Goal: Navigation & Orientation: Find specific page/section

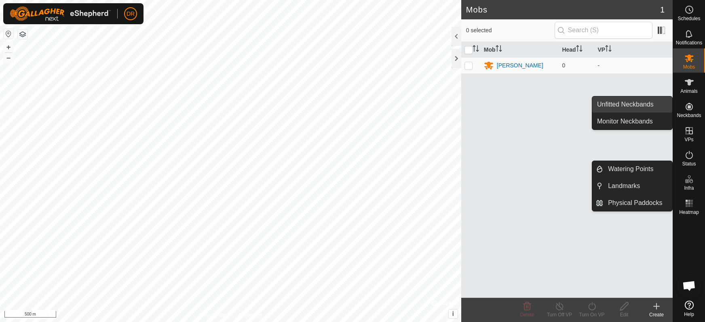
click at [642, 106] on link "Unfitted Neckbands" at bounding box center [632, 105] width 80 height 16
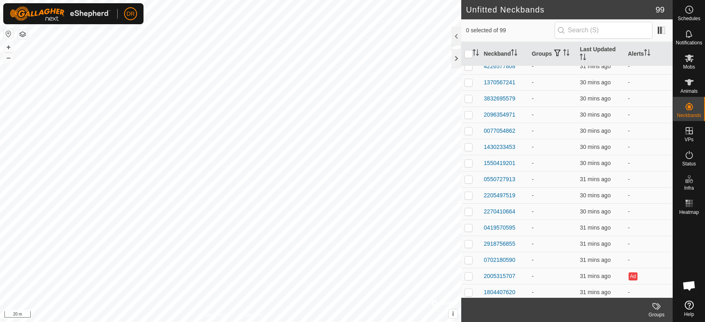
scroll to position [1221, 0]
click at [690, 61] on icon at bounding box center [688, 59] width 9 height 8
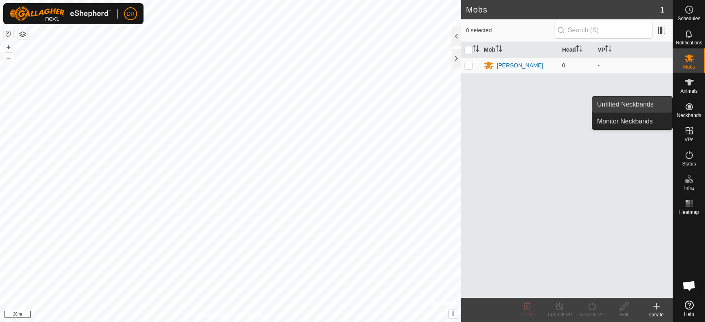
click at [647, 105] on link "Unfitted Neckbands" at bounding box center [632, 105] width 80 height 16
